Goal: Task Accomplishment & Management: Manage account settings

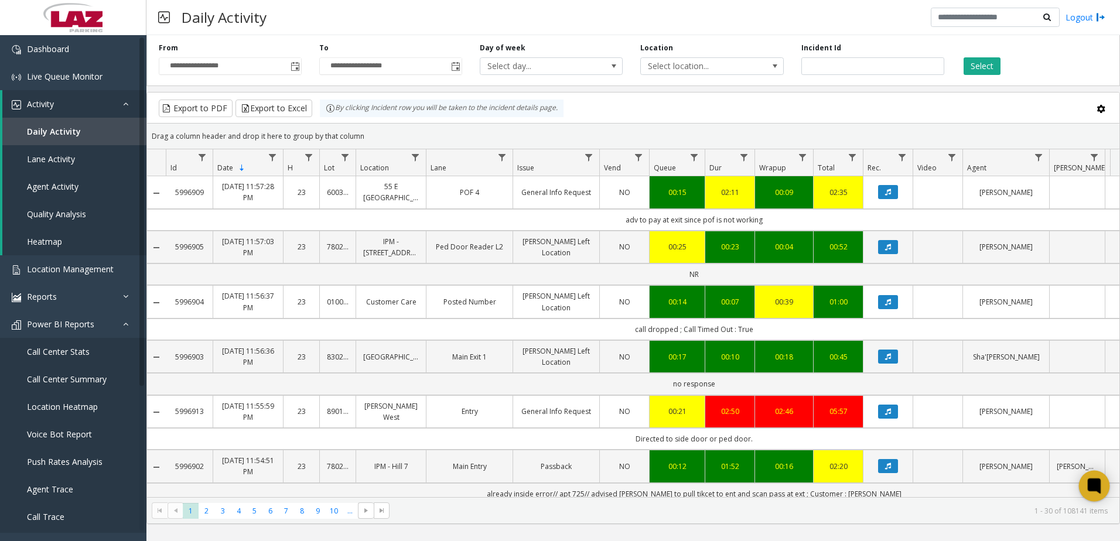
click at [1102, 489] on icon at bounding box center [1094, 486] width 19 height 19
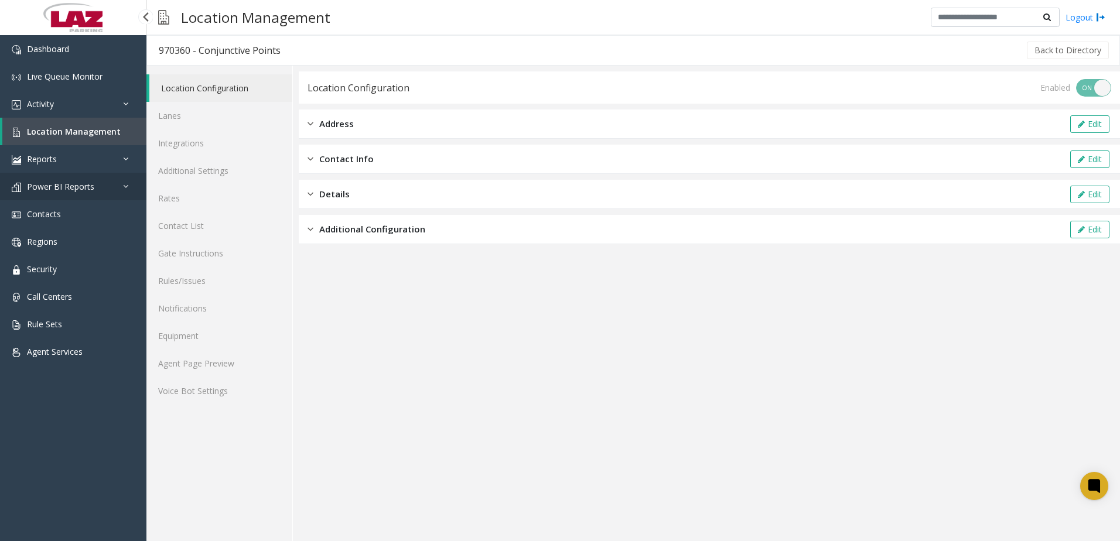
click at [63, 185] on span "Power BI Reports" at bounding box center [60, 186] width 67 height 11
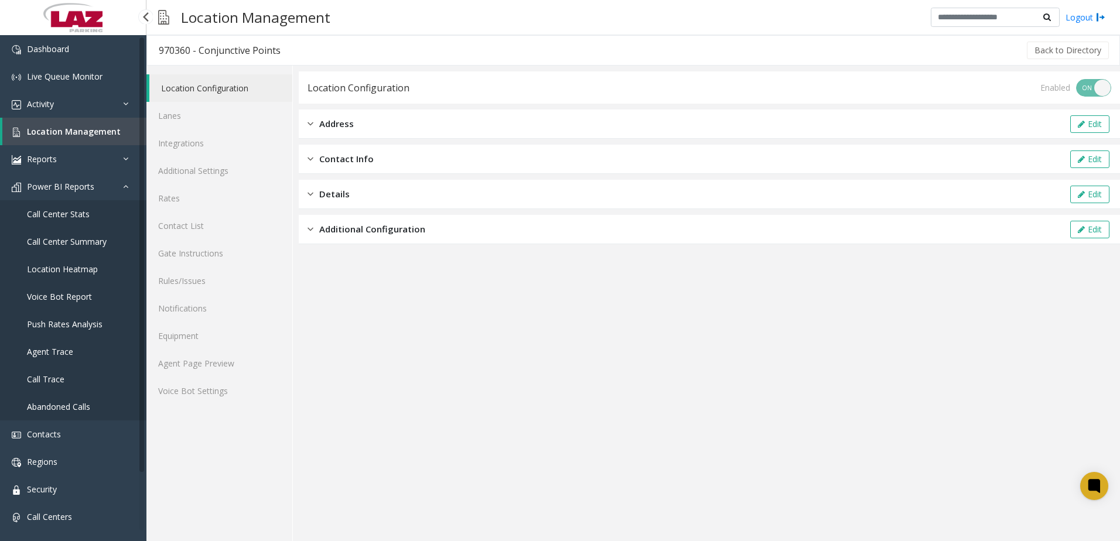
click at [79, 216] on span "Call Center Stats" at bounding box center [58, 214] width 63 height 11
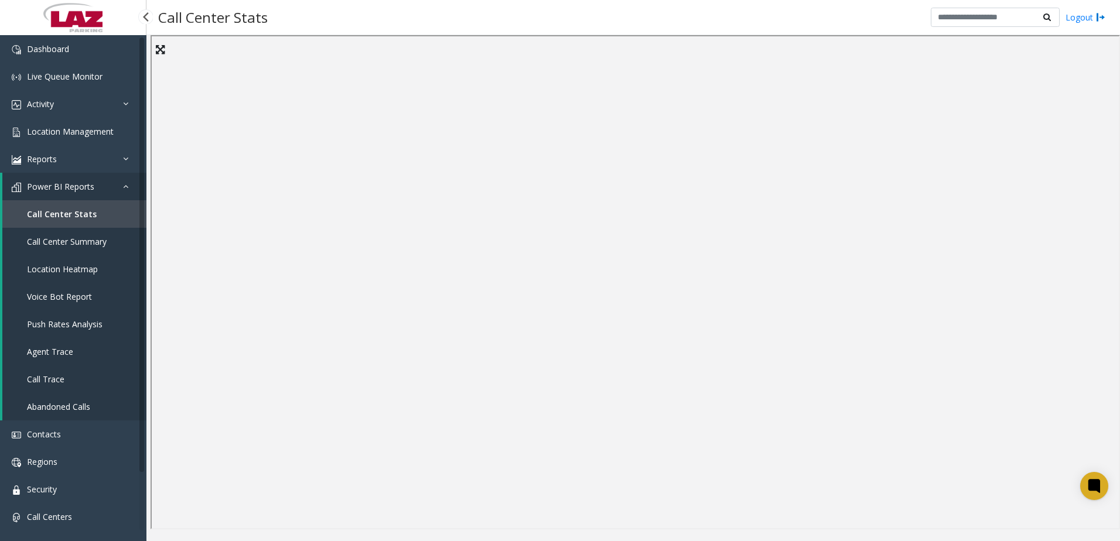
click at [66, 252] on link "Call Center Summary" at bounding box center [74, 242] width 144 height 28
click at [690, 9] on div "Call Center Summary Logout" at bounding box center [633, 17] width 974 height 35
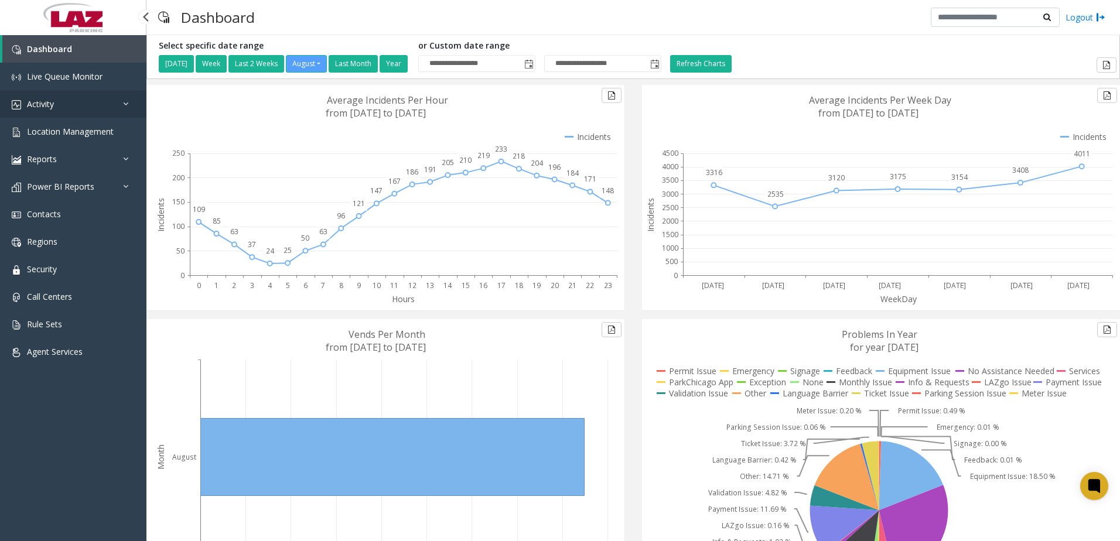
click at [67, 101] on link "Activity" at bounding box center [73, 104] width 146 height 28
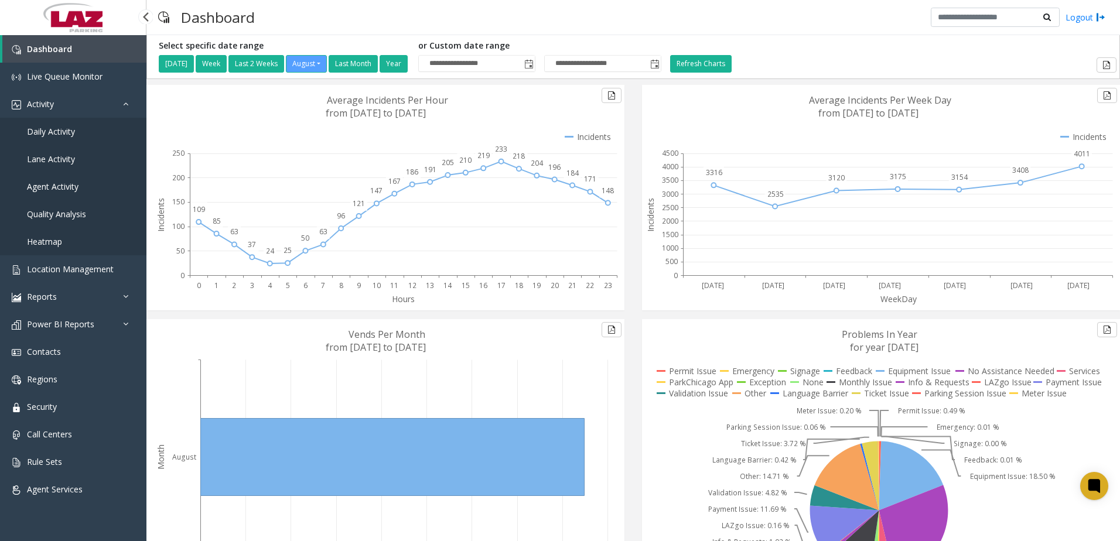
click at [57, 130] on span "Daily Activity" at bounding box center [51, 131] width 48 height 11
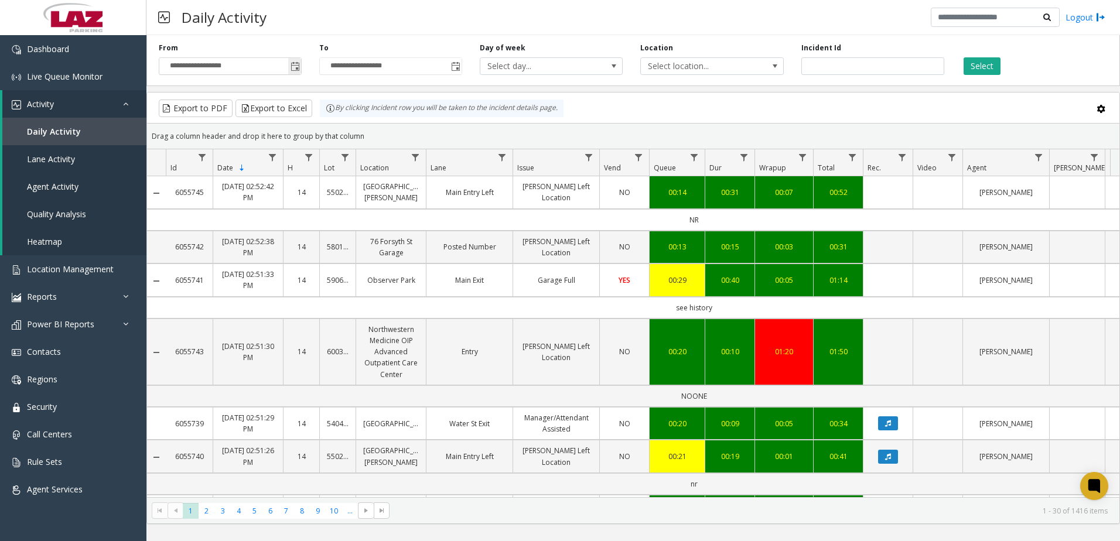
click at [294, 67] on span "Toggle popup" at bounding box center [295, 66] width 9 height 9
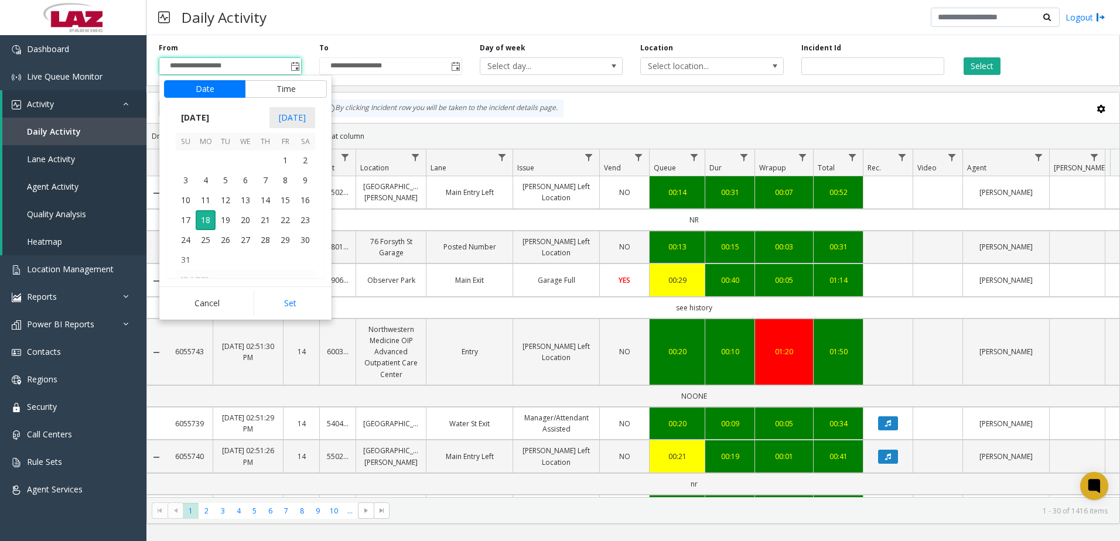
scroll to position [210005, 0]
click at [189, 213] on span "27" at bounding box center [186, 218] width 20 height 20
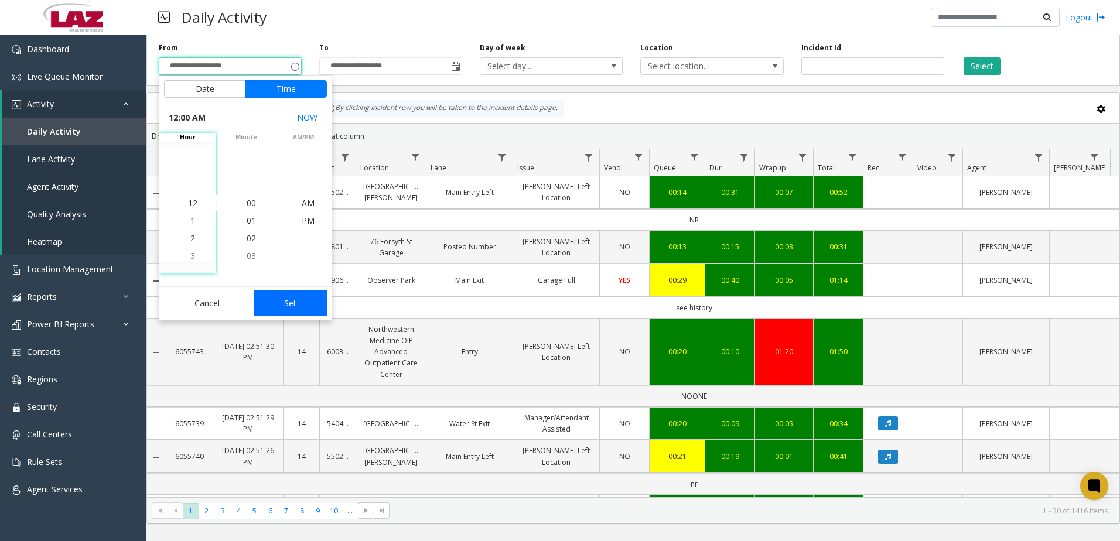
click at [302, 305] on button "Set" at bounding box center [291, 304] width 74 height 26
type input "**********"
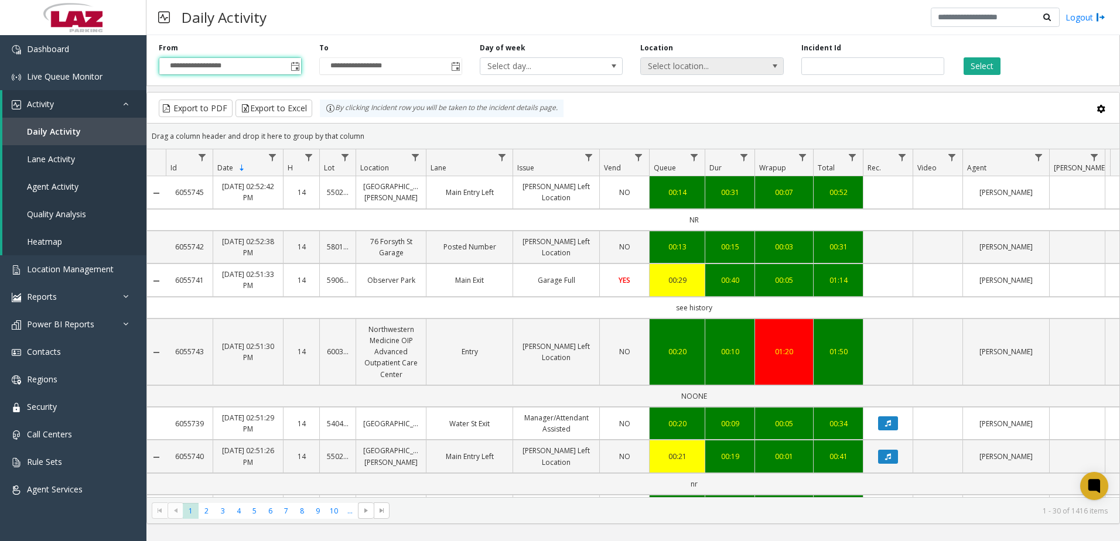
click at [688, 67] on span "Select location..." at bounding box center [698, 66] width 114 height 16
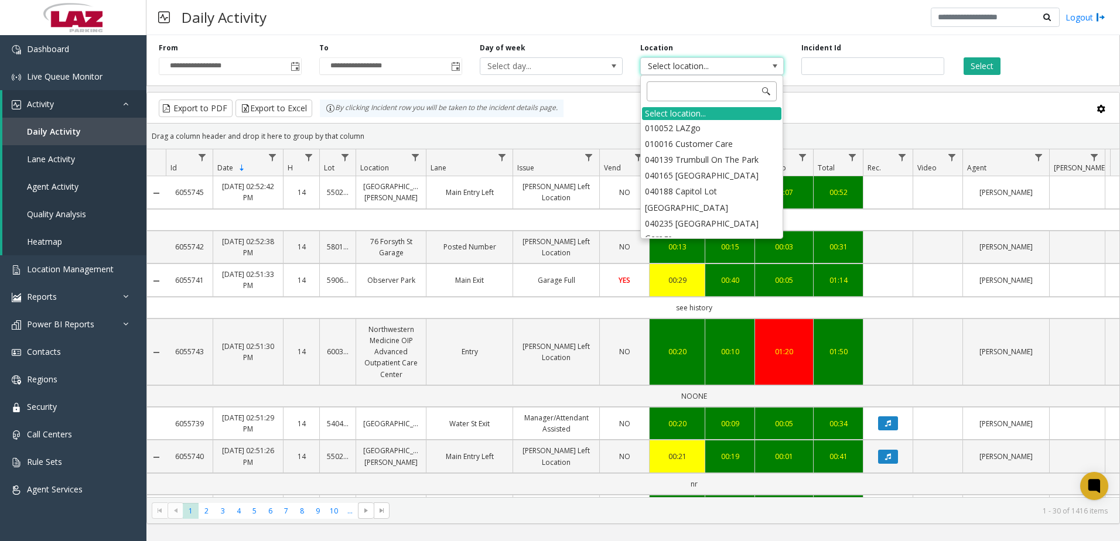
type input "******"
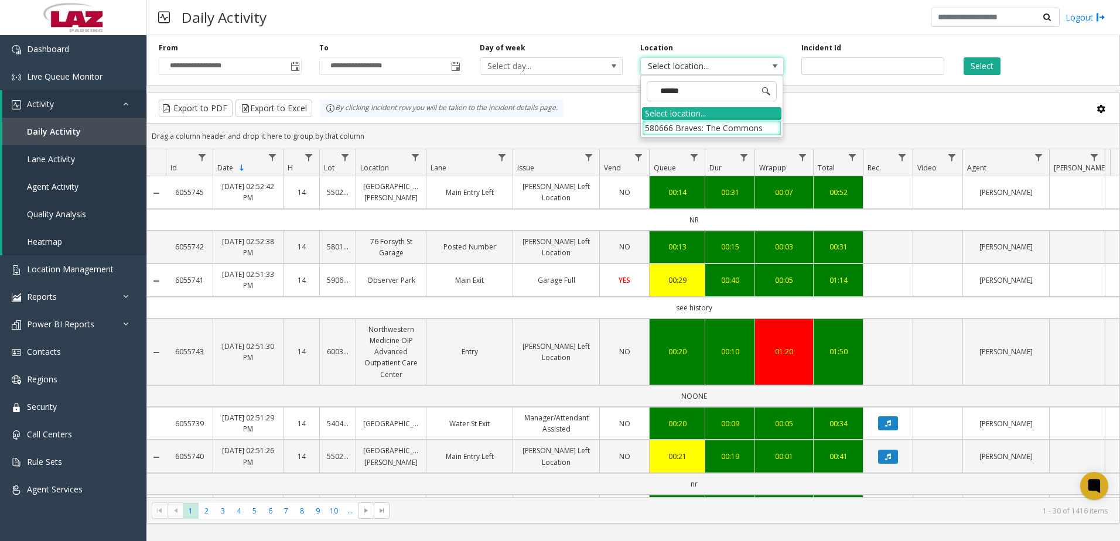
click at [726, 131] on li "580666 Braves: The Commons" at bounding box center [711, 128] width 139 height 16
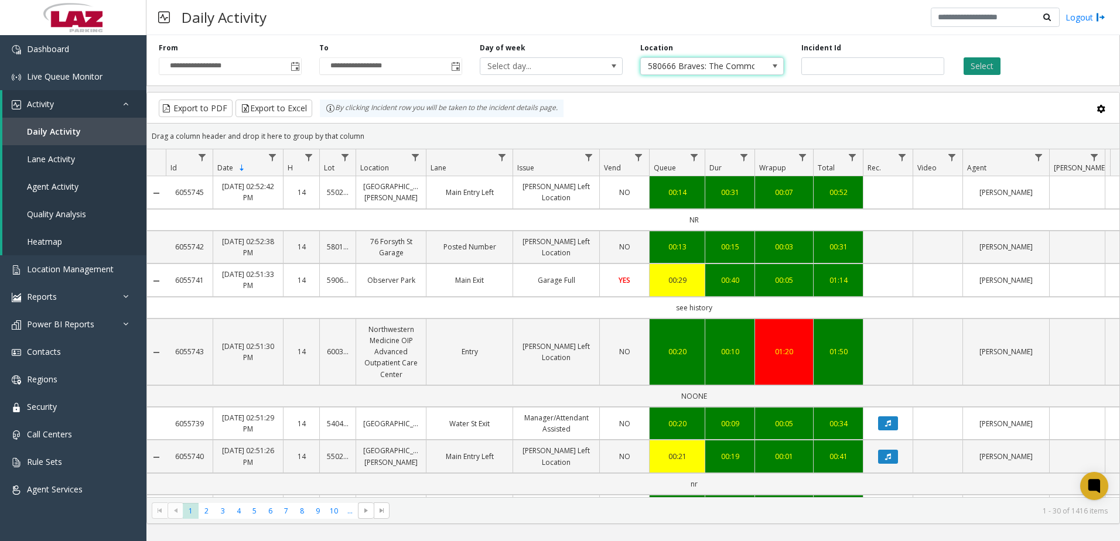
click at [978, 64] on button "Select" at bounding box center [982, 66] width 37 height 18
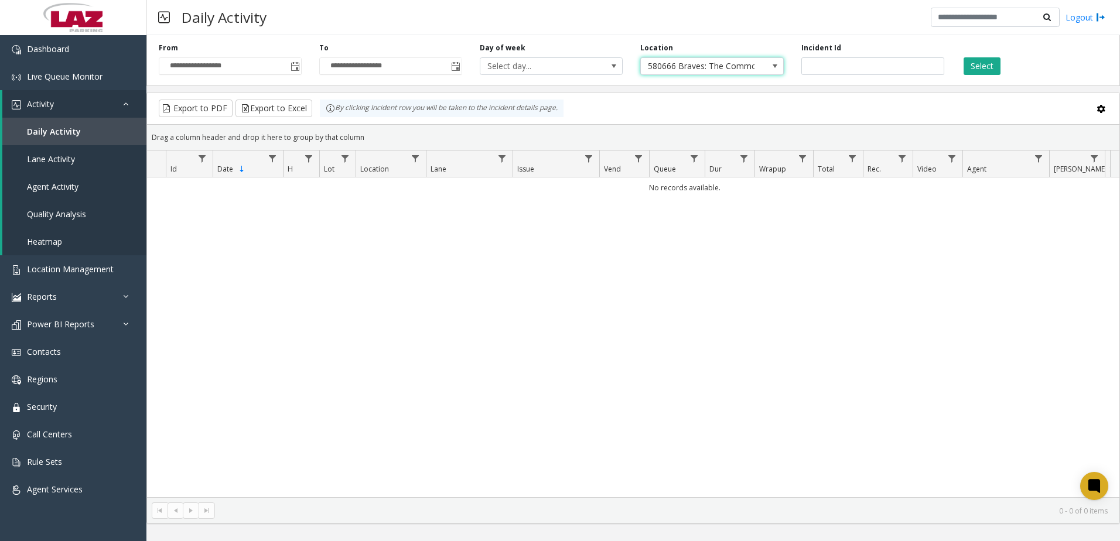
click at [665, 68] on span "580666 Braves: The Commons" at bounding box center [698, 66] width 114 height 16
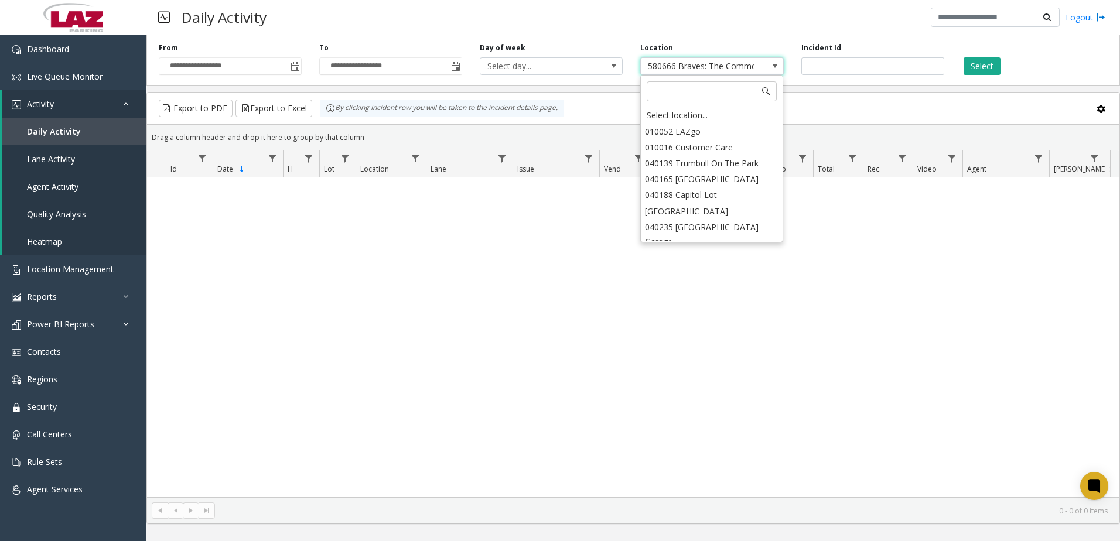
scroll to position [17927, 0]
type input "******"
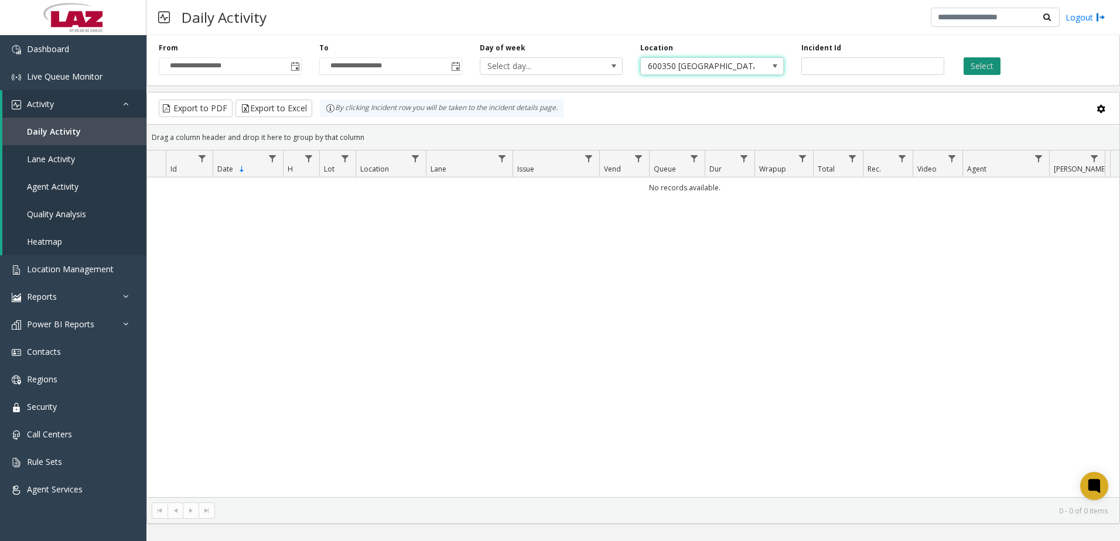
click at [994, 66] on button "Select" at bounding box center [982, 66] width 37 height 18
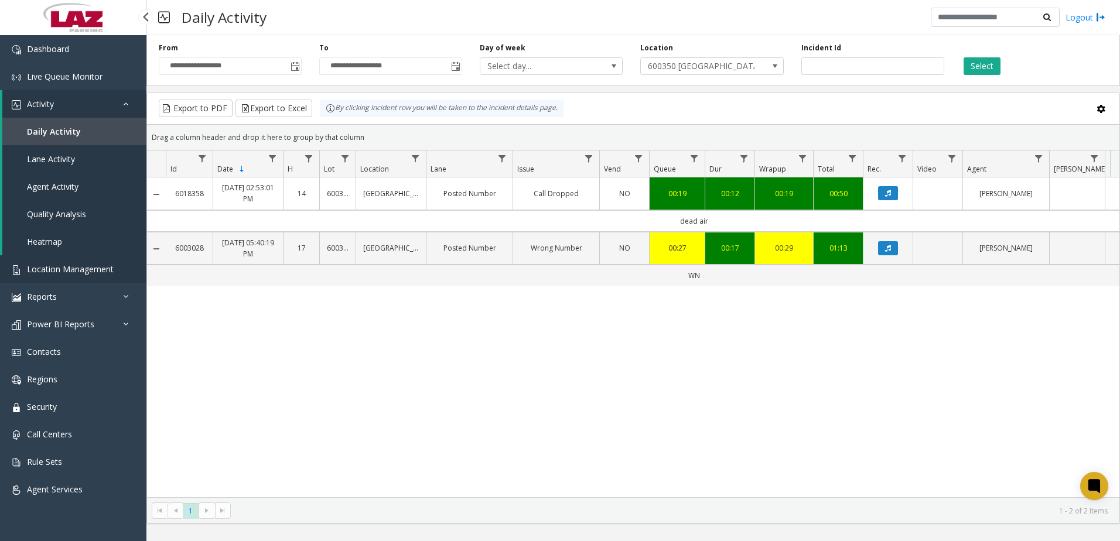
click at [59, 262] on link "Location Management" at bounding box center [73, 269] width 146 height 28
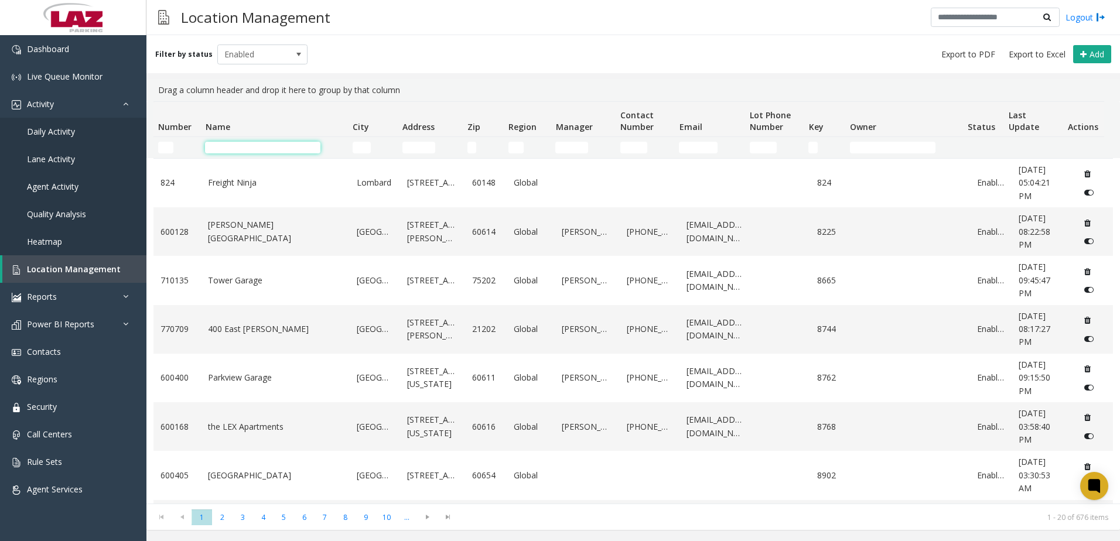
click at [219, 148] on input "Name Filter" at bounding box center [262, 148] width 115 height 12
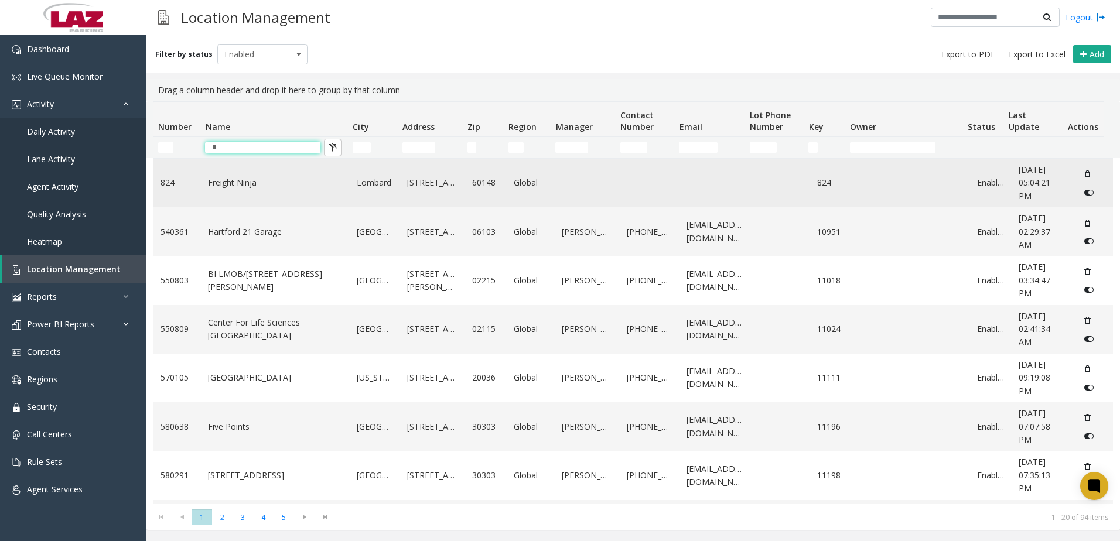
type input "*"
click at [233, 183] on link "Freight Ninja" at bounding box center [275, 182] width 135 height 13
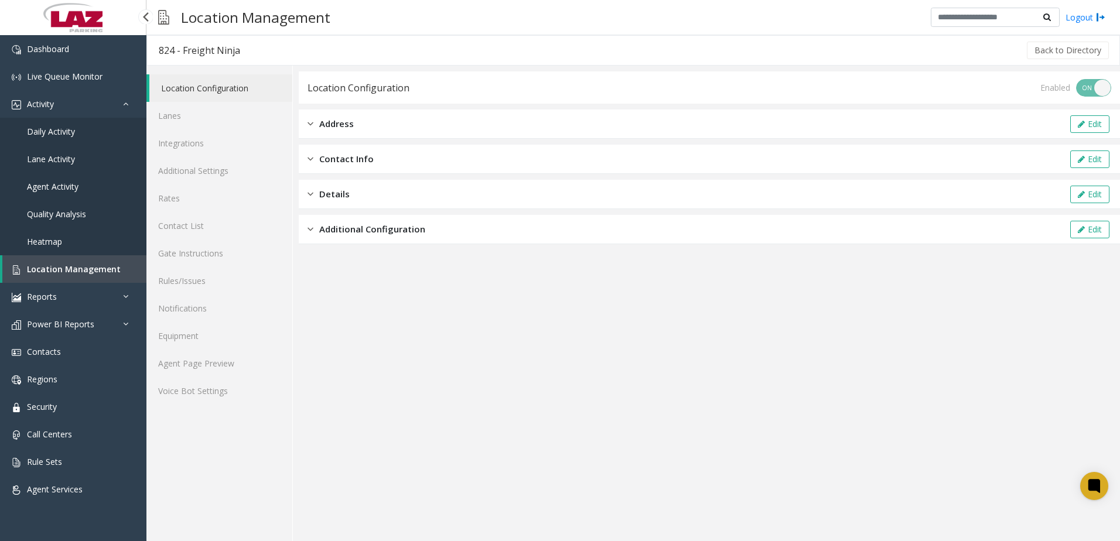
click at [91, 271] on span "Location Management" at bounding box center [74, 269] width 94 height 11
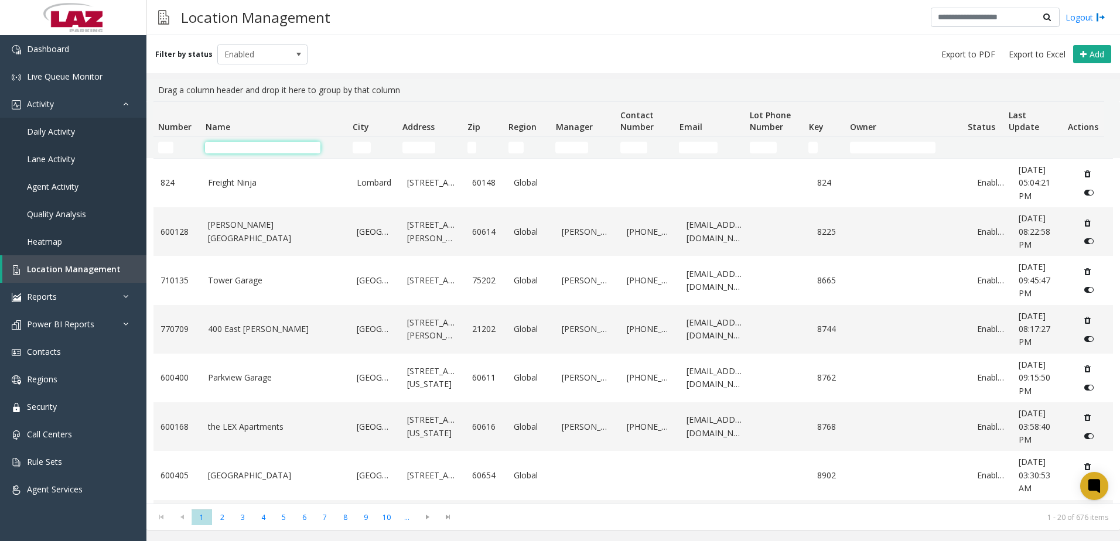
click at [210, 145] on input "Name Filter" at bounding box center [262, 148] width 115 height 12
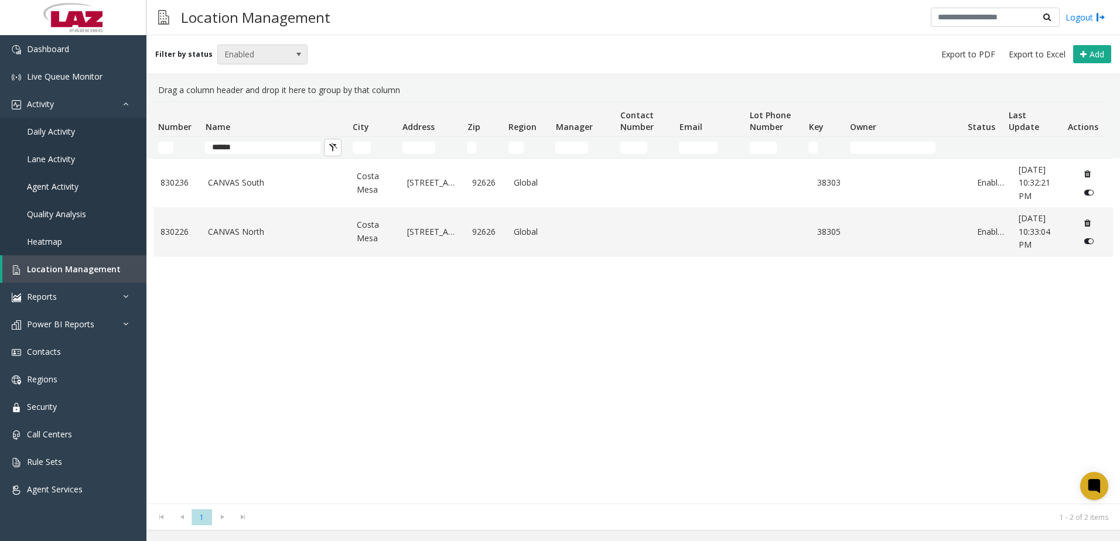
click at [294, 57] on span at bounding box center [298, 54] width 9 height 9
click at [277, 74] on li "All" at bounding box center [257, 74] width 87 height 16
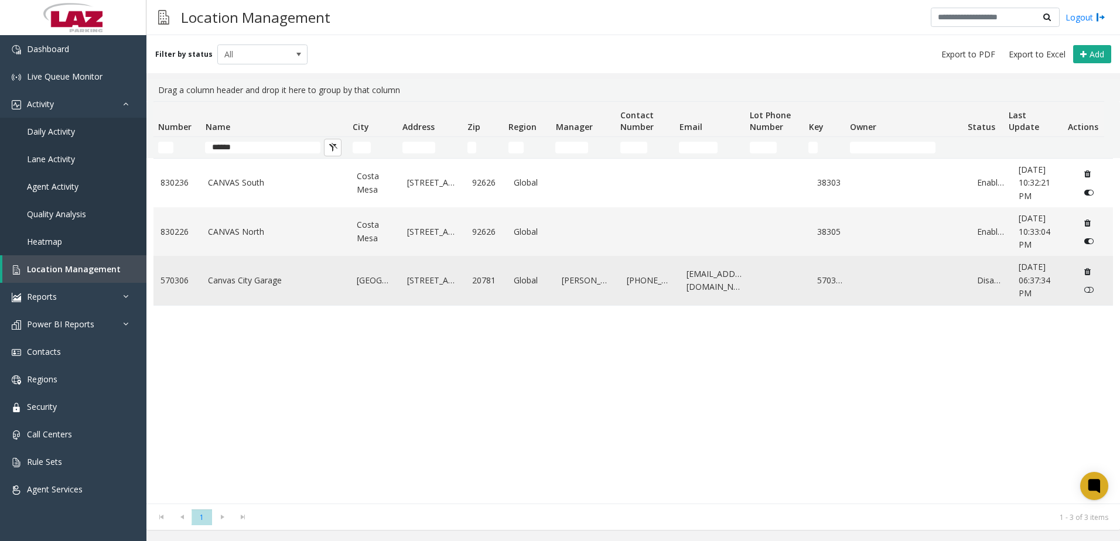
click at [1084, 289] on icon "Data table" at bounding box center [1088, 290] width 9 height 8
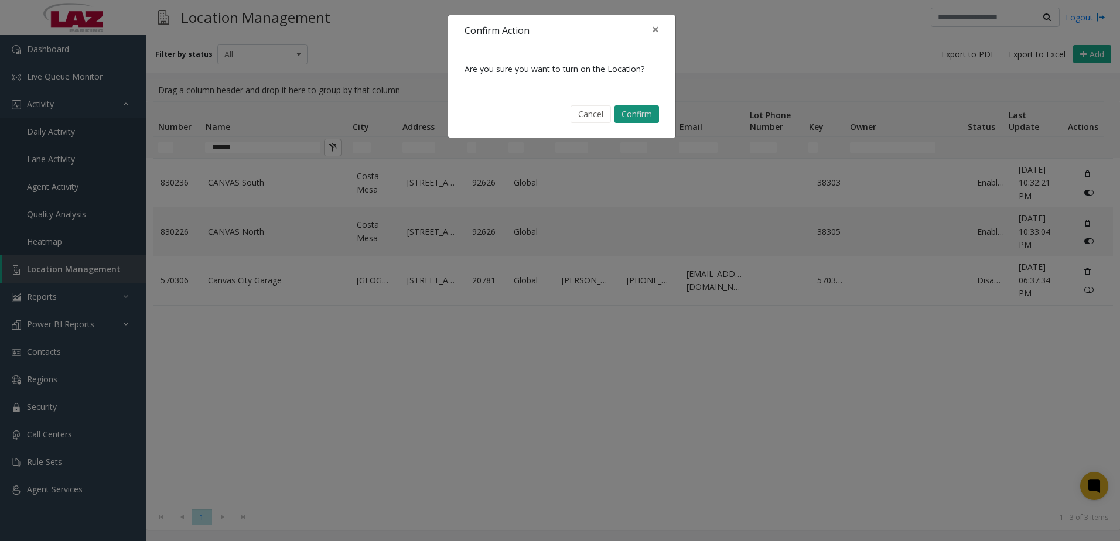
click at [644, 112] on button "Confirm" at bounding box center [637, 114] width 45 height 18
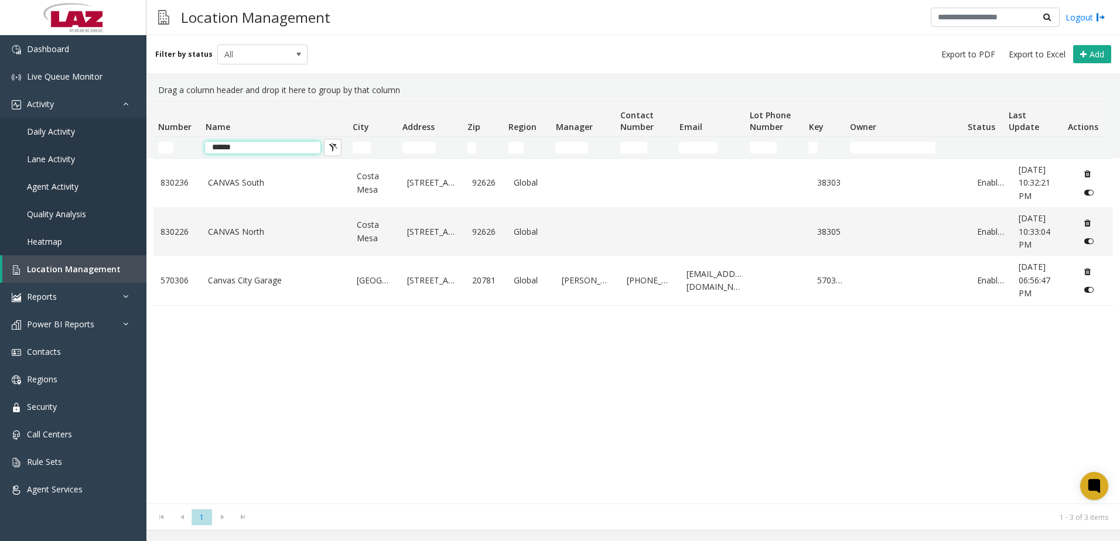
click at [243, 152] on input "******" at bounding box center [262, 148] width 115 height 12
click at [240, 150] on input "******" at bounding box center [262, 148] width 115 height 12
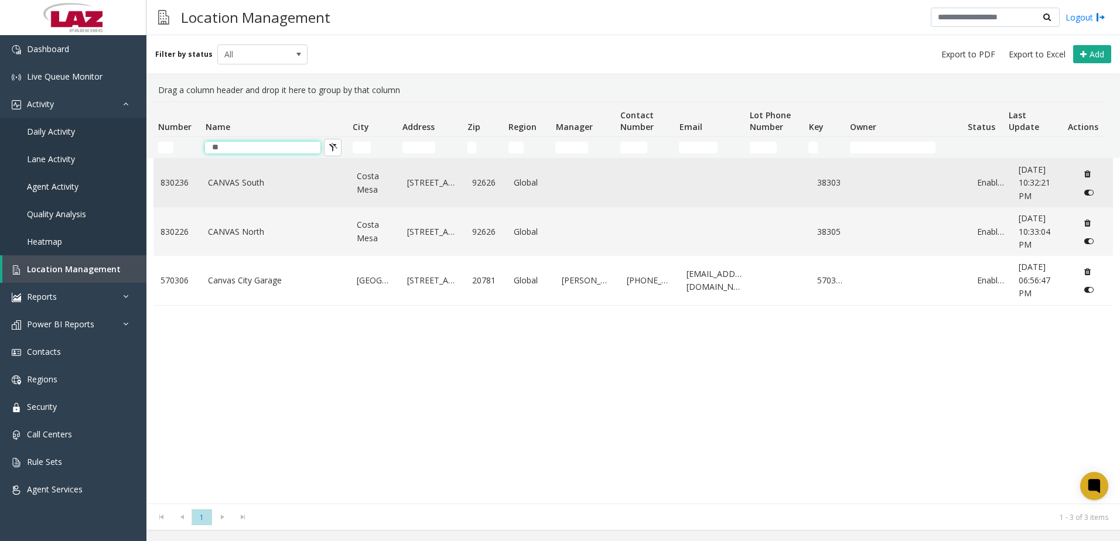
type input "*"
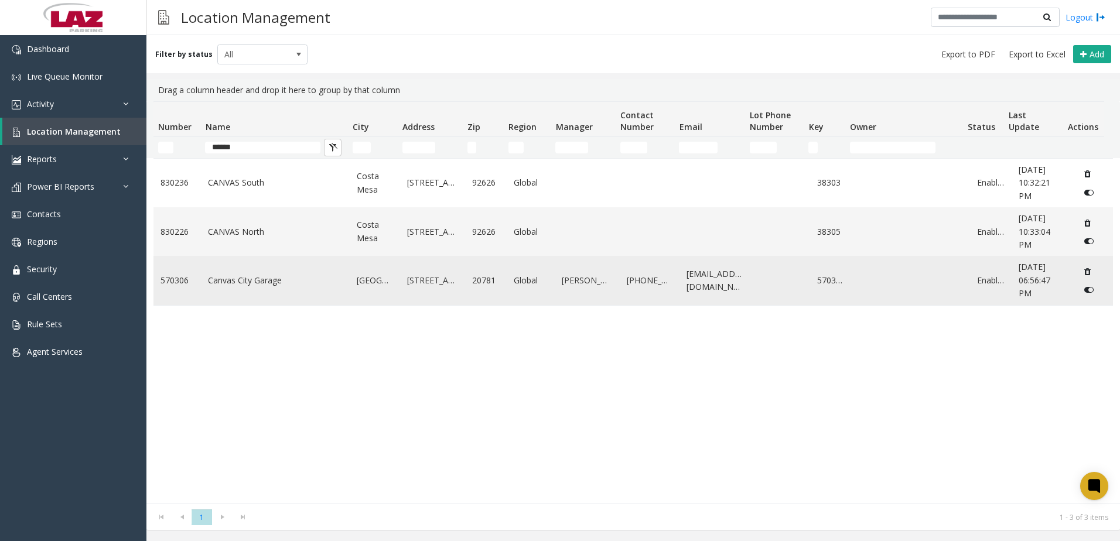
type input "******"
click at [189, 281] on link "570306" at bounding box center [177, 280] width 33 height 13
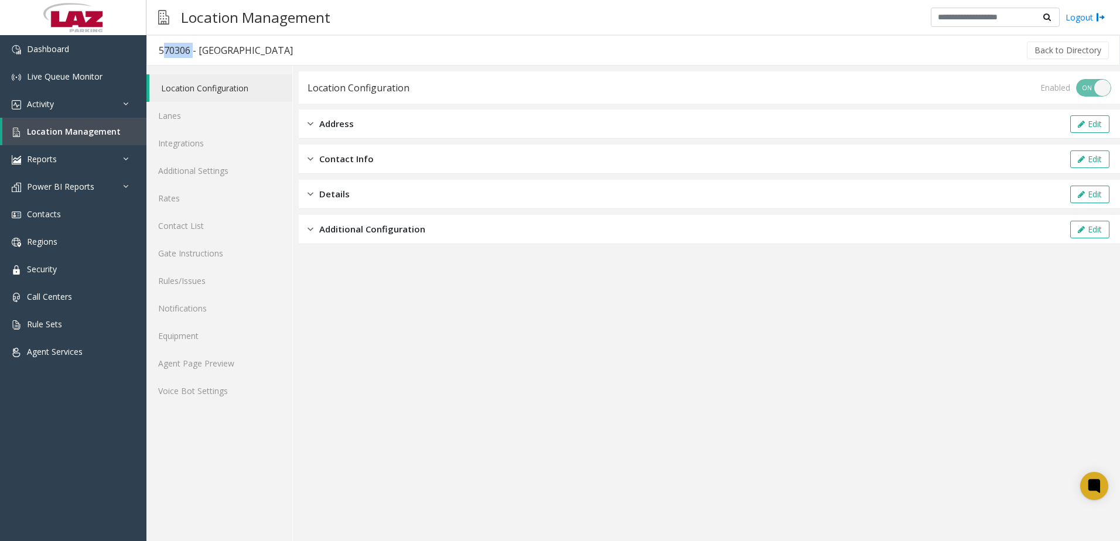
drag, startPoint x: 191, startPoint y: 54, endPoint x: 159, endPoint y: 47, distance: 32.4
click at [159, 47] on div "570306 - [GEOGRAPHIC_DATA]" at bounding box center [226, 50] width 134 height 15
copy div "570306"
